Goal: Obtain resource: Obtain resource

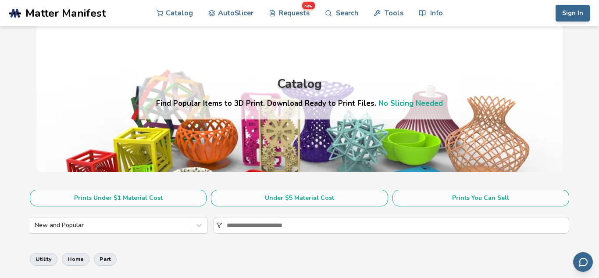
scroll to position [21, 0]
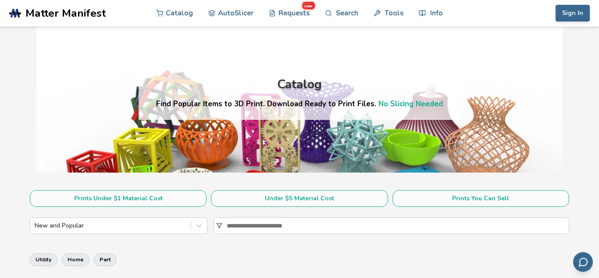
click at [353, 160] on div "Catalog Find Popular Items to 3D Print. Download Ready to Print Files. No Slici…" at bounding box center [299, 90] width 527 height 165
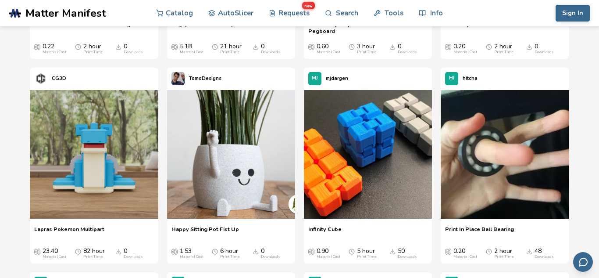
scroll to position [638, 0]
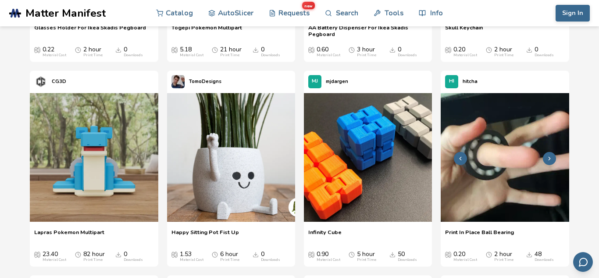
click at [482, 158] on img at bounding box center [505, 157] width 128 height 128
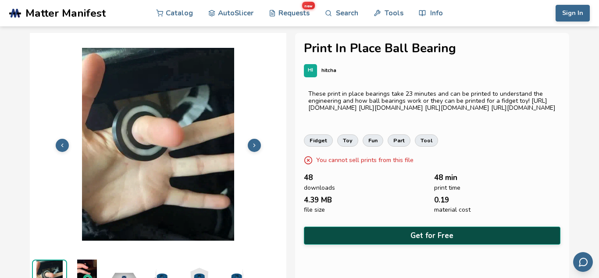
click at [375, 226] on button "Get for Free" at bounding box center [432, 235] width 257 height 18
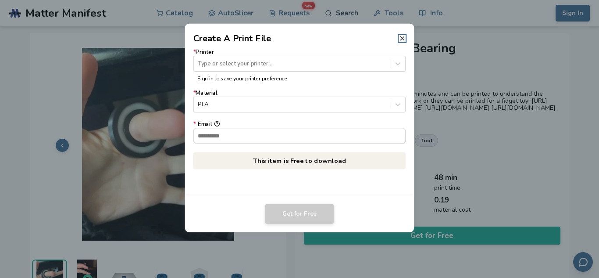
click at [329, 68] on div "Type or select your printer..." at bounding box center [292, 64] width 196 height 12
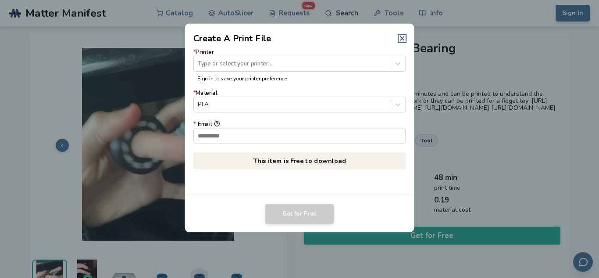
click at [397, 61] on icon at bounding box center [398, 63] width 8 height 8
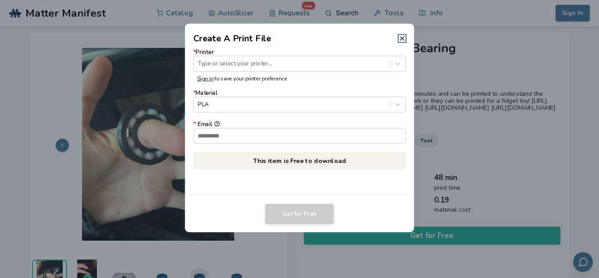
click at [406, 30] on header "Create A Print File" at bounding box center [300, 34] width 230 height 21
click at [401, 36] on line at bounding box center [403, 38] width 4 height 4
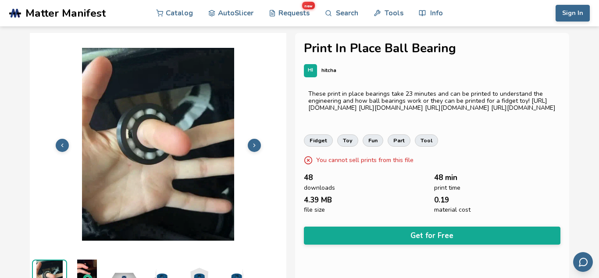
scroll to position [0, 0]
